Goal: Navigation & Orientation: Find specific page/section

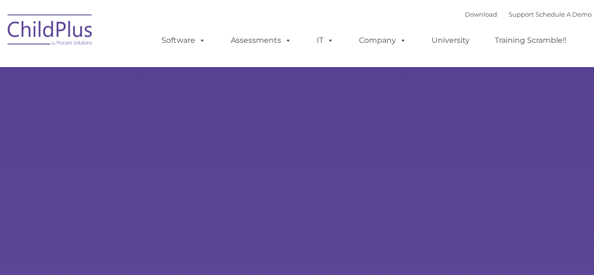
select select "MEDIUM"
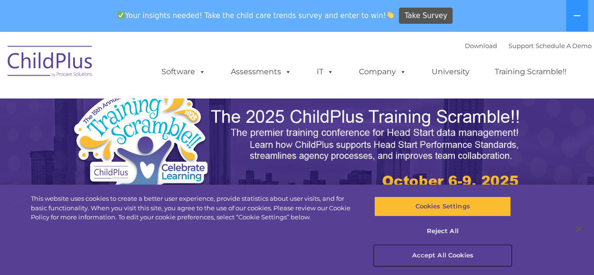
click at [435, 253] on button "Accept All Cookies" at bounding box center [442, 255] width 137 height 20
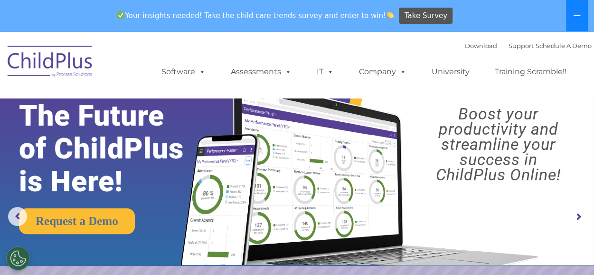
click at [580, 14] on icon at bounding box center [577, 16] width 8 height 8
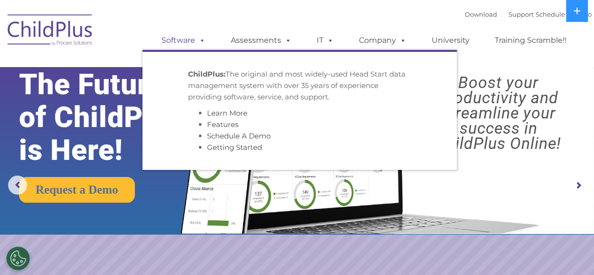
click at [192, 41] on link "Software" at bounding box center [183, 40] width 63 height 19
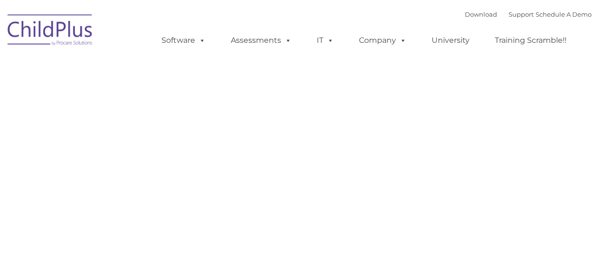
type input ""
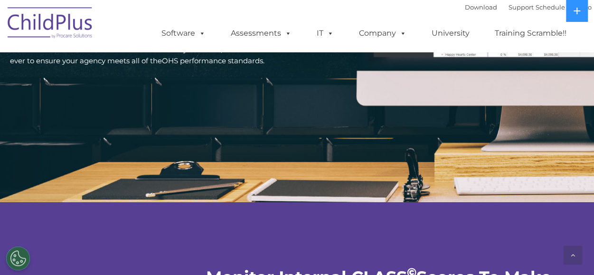
scroll to position [1575, 0]
